Goal: Navigation & Orientation: Find specific page/section

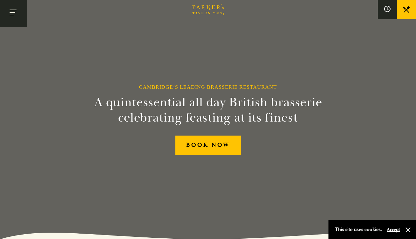
click at [14, 17] on button "Toggle navigation" at bounding box center [13, 13] width 27 height 27
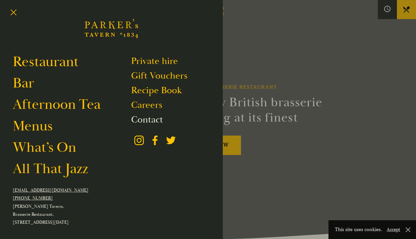
click at [147, 121] on link "Contact" at bounding box center [147, 120] width 32 height 12
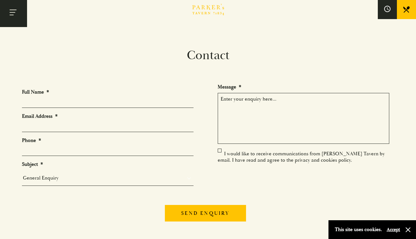
click at [11, 18] on button "Toggle navigation" at bounding box center [13, 13] width 27 height 27
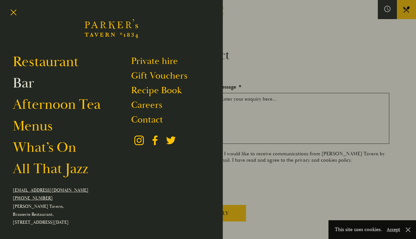
click at [24, 87] on link "Bar" at bounding box center [23, 83] width 21 height 18
